Goal: Information Seeking & Learning: Compare options

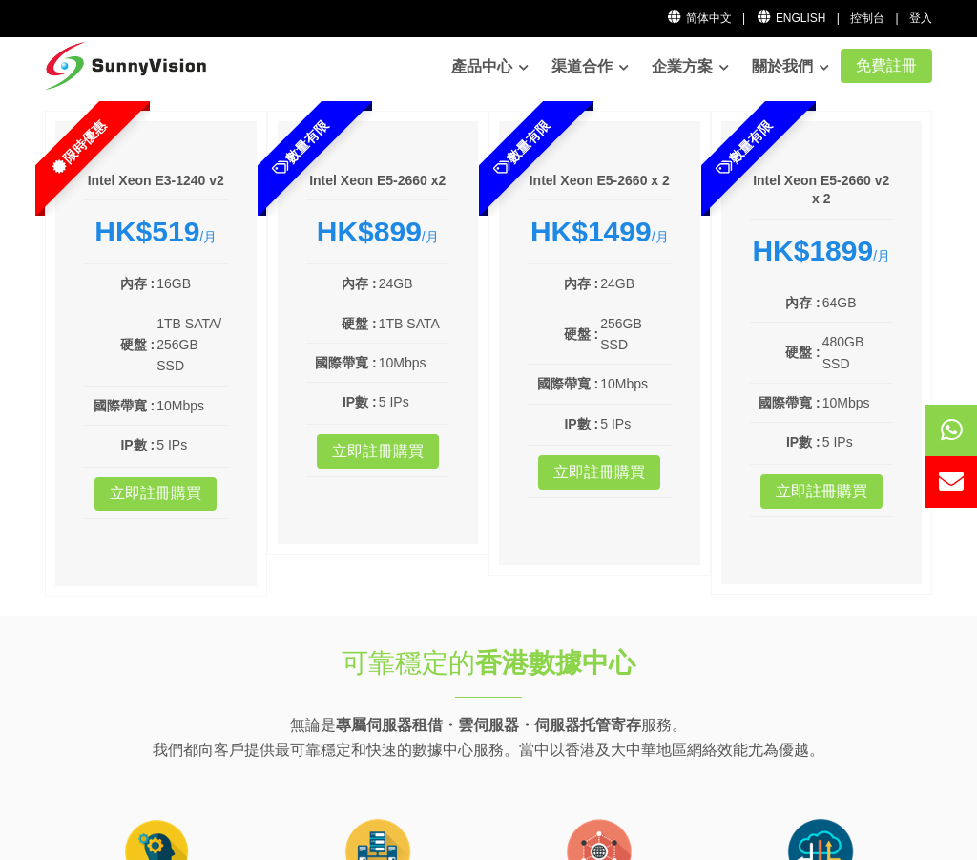
scroll to position [191, 0]
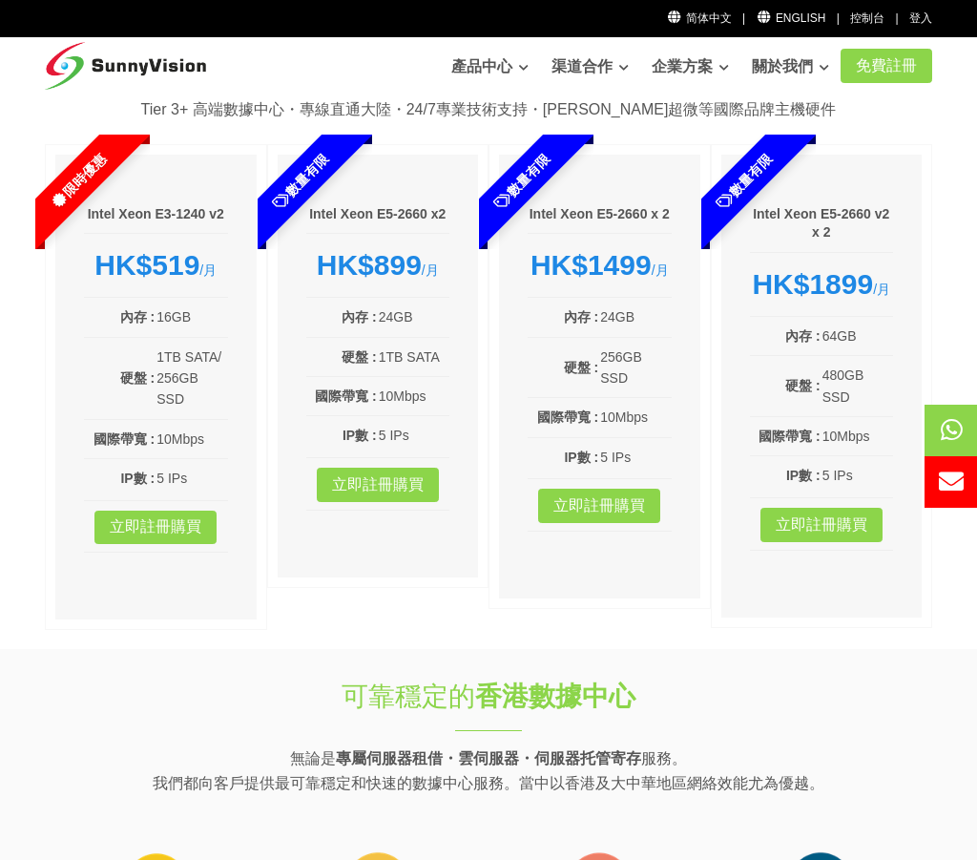
click at [838, 214] on h6 "Intel Xeon E5-2660 v2 x 2" at bounding box center [822, 223] width 144 height 37
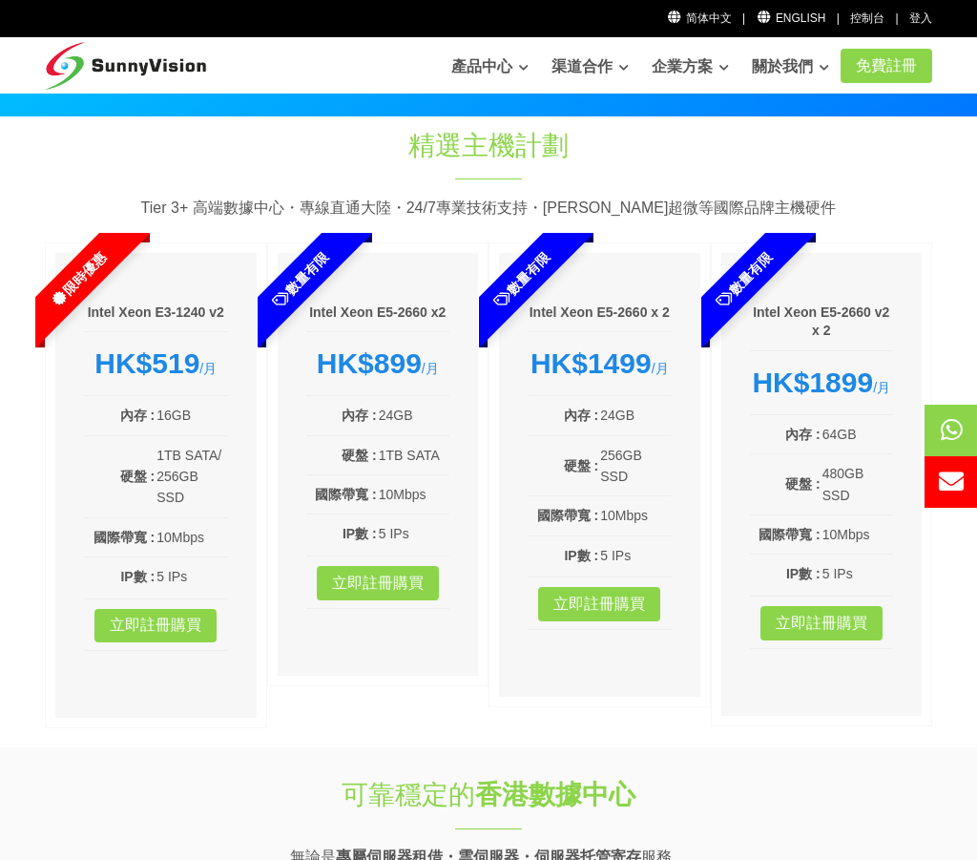
scroll to position [0, 0]
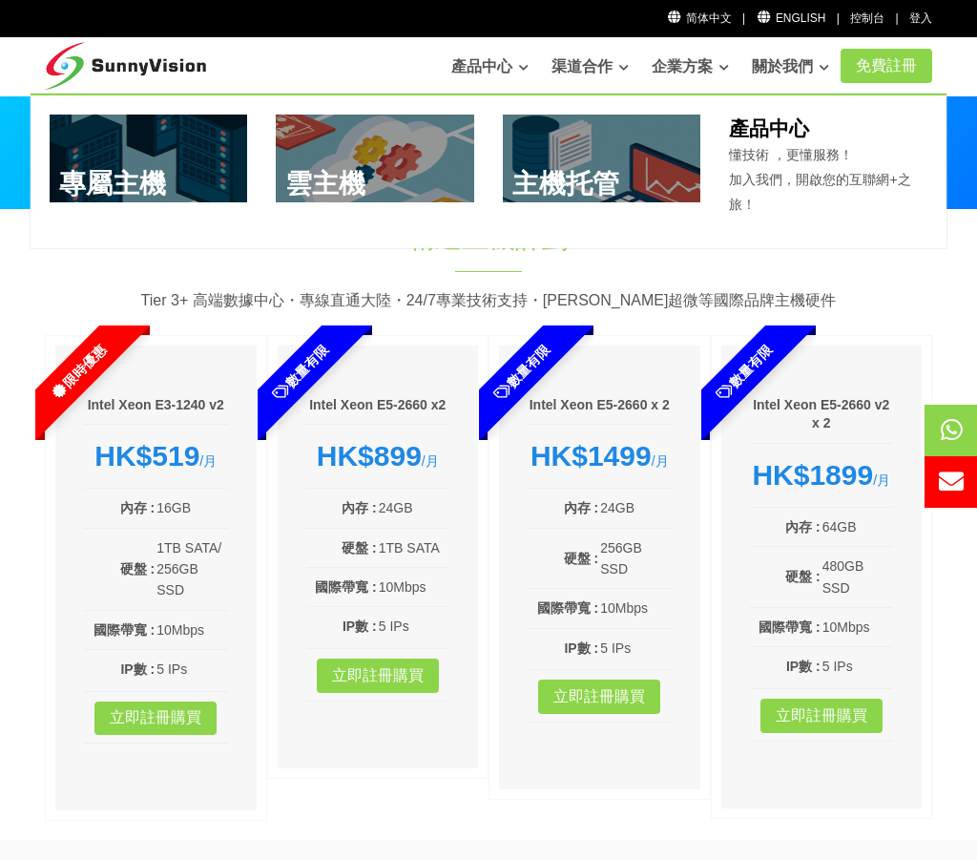
click at [186, 164] on link at bounding box center [149, 158] width 198 height 88
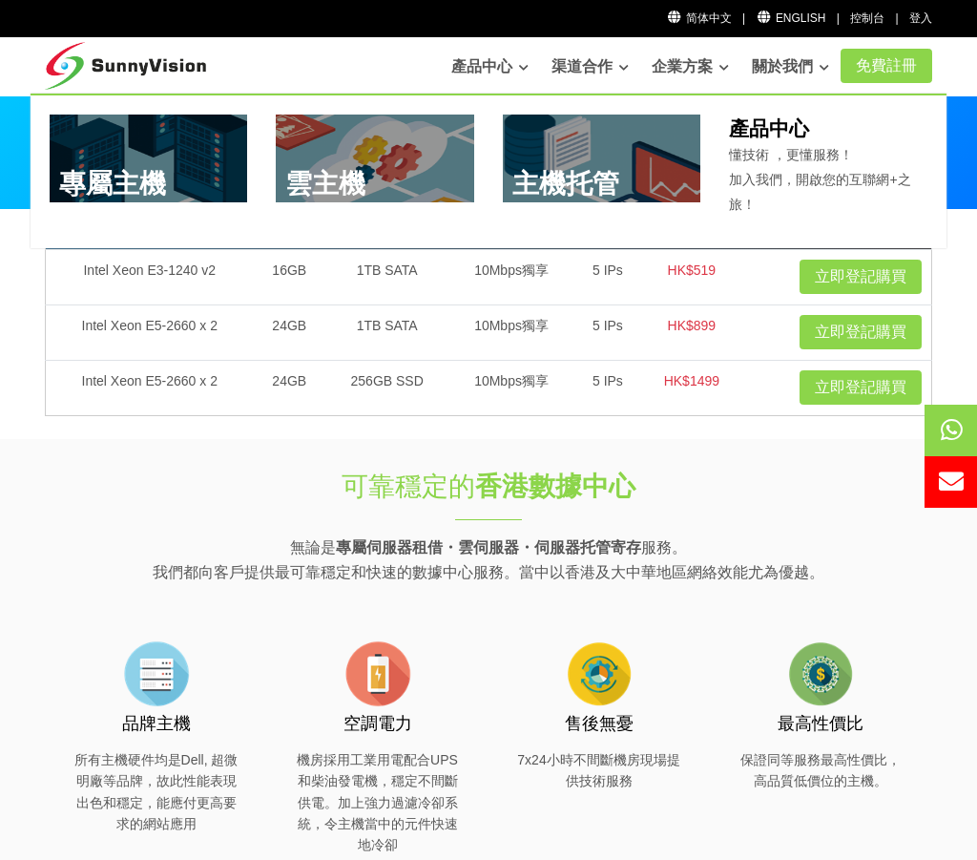
click at [603, 164] on link at bounding box center [602, 158] width 198 height 88
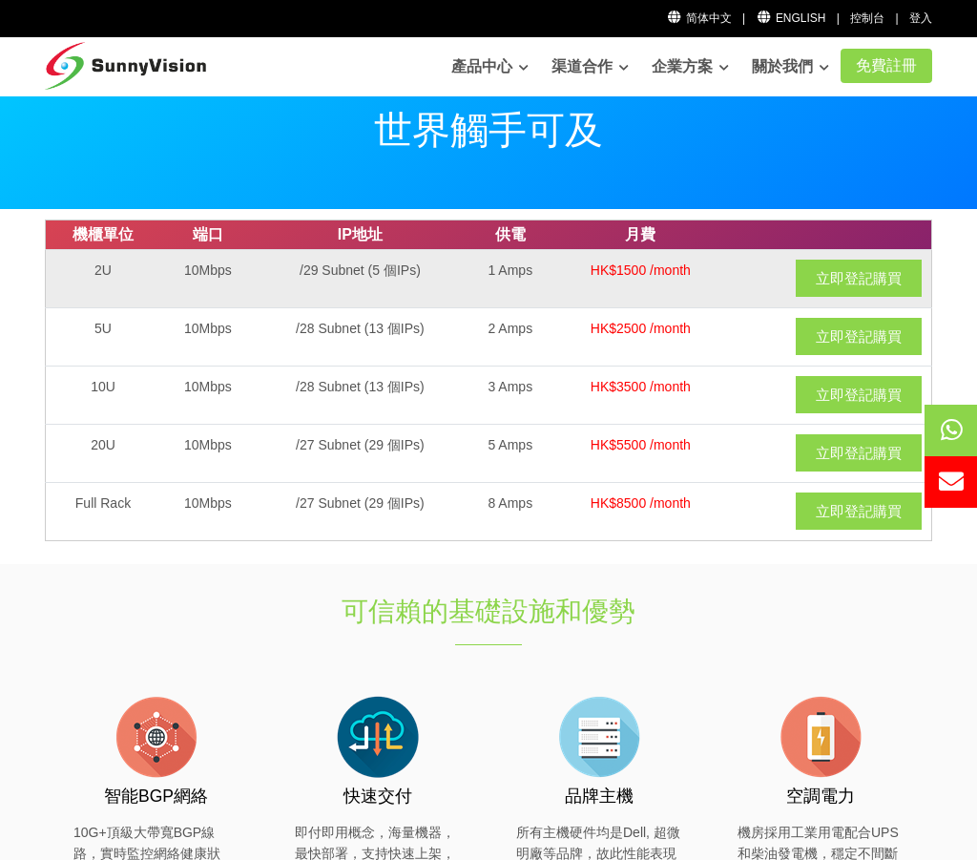
drag, startPoint x: 590, startPoint y: 276, endPoint x: 695, endPoint y: 273, distance: 105.0
click at [695, 273] on td "HK$1500 /month" at bounding box center [641, 278] width 170 height 58
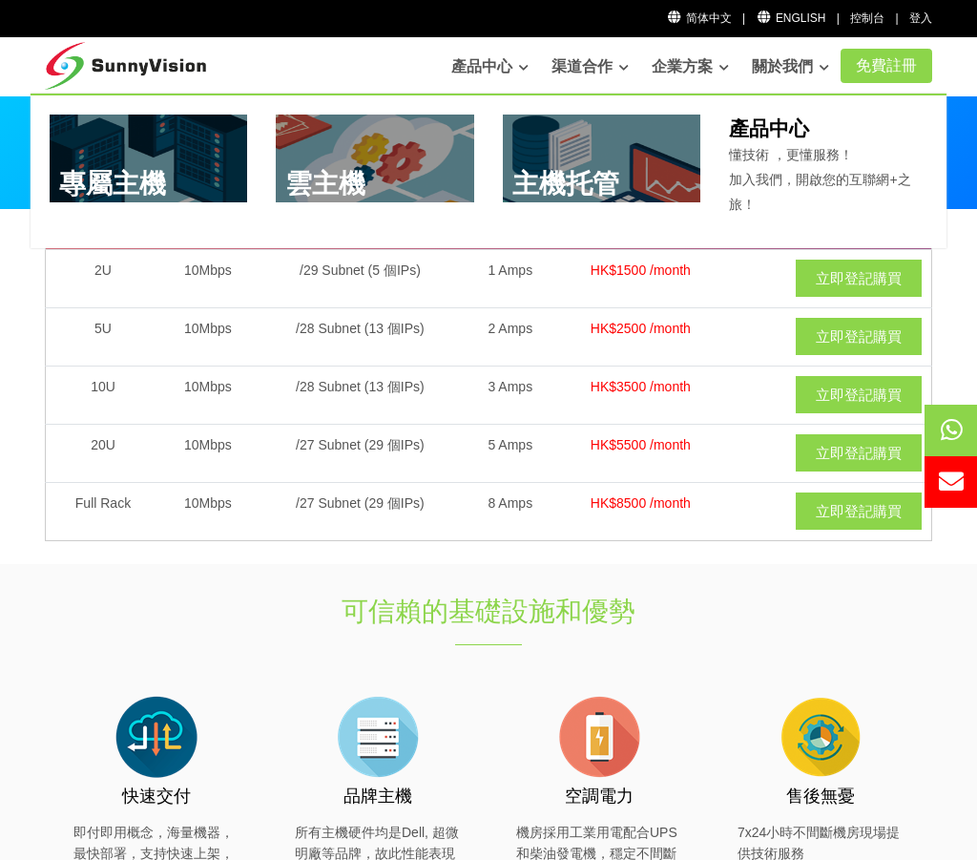
click at [397, 172] on link at bounding box center [375, 158] width 198 height 88
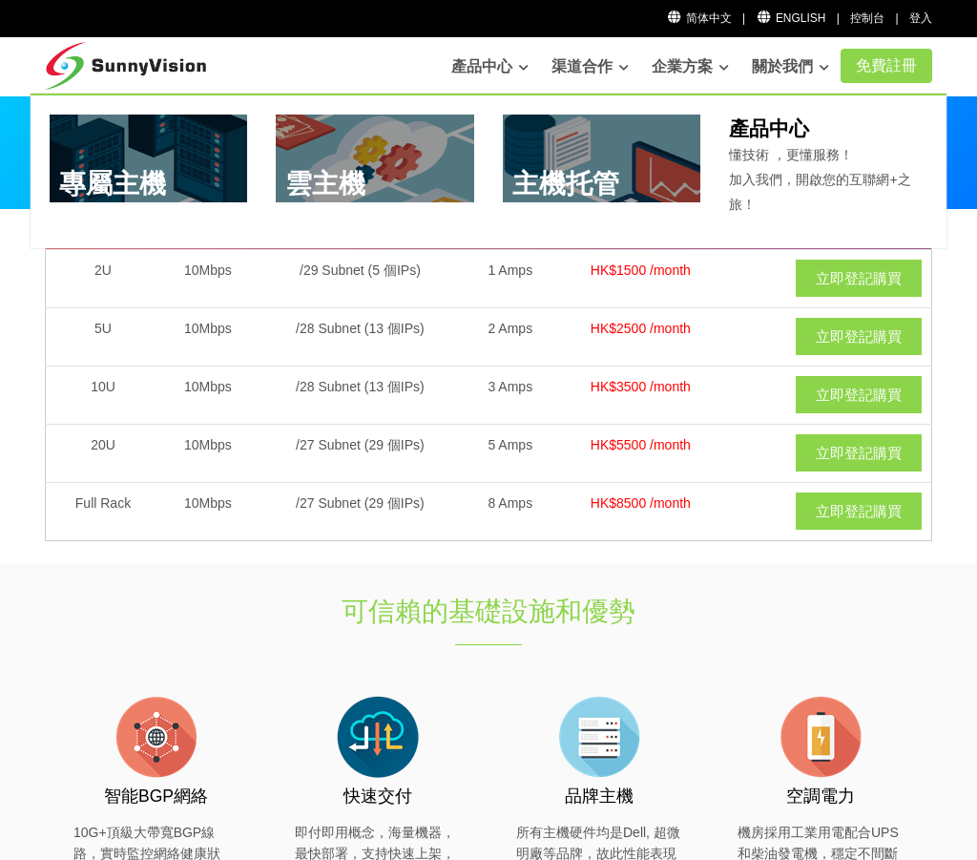
click at [592, 136] on link at bounding box center [602, 158] width 198 height 88
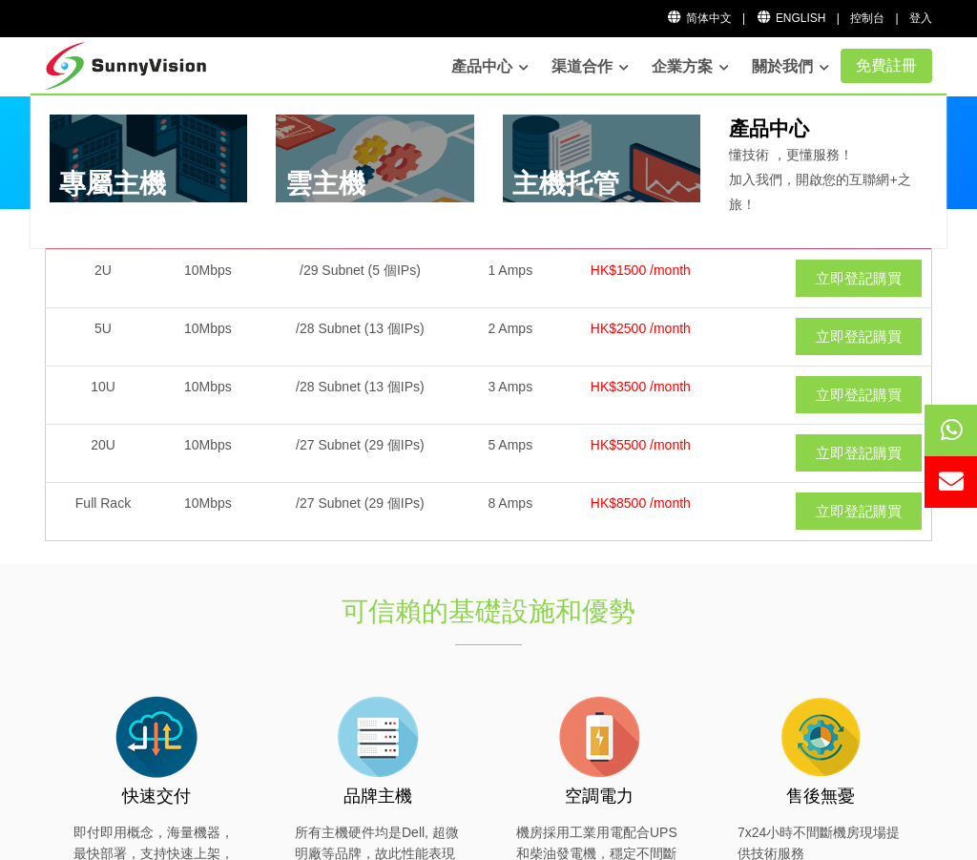
click at [148, 145] on link at bounding box center [149, 158] width 198 height 88
